Goal: Information Seeking & Learning: Learn about a topic

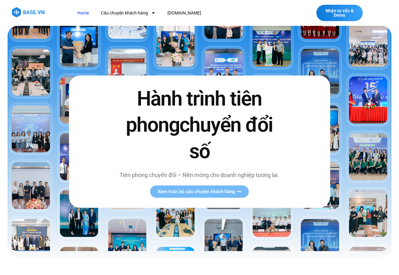
click at [179, 205] on div "Hành trình tiên phong chuyển đổi số Tiên phong chuyển đổi – Nền móng cho doanh …" at bounding box center [199, 142] width 261 height 132
click at [125, 13] on link "Câu chuyện khách hàng" at bounding box center [128, 13] width 64 height 12
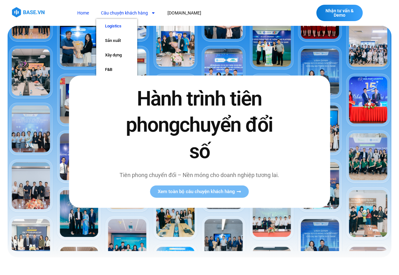
click at [113, 26] on link "Logistics" at bounding box center [116, 26] width 41 height 15
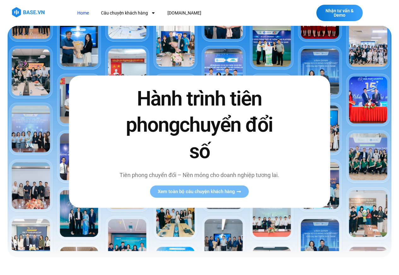
click at [193, 205] on div "Hành trình tiên phong chuyển đổi số Tiên phong chuyển đổi – Nền móng cho doanh …" at bounding box center [199, 142] width 261 height 132
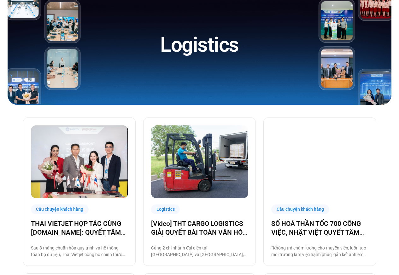
scroll to position [189, 0]
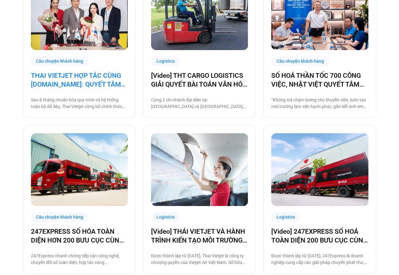
click at [76, 80] on link "THAI VIETJET HỢP TÁC CÙNG [DOMAIN_NAME]: QUYẾT TÂM “CẤT CÁNH” CHUYỂN ĐỔI SỐ" at bounding box center [79, 80] width 97 height 18
